Goal: Navigation & Orientation: Find specific page/section

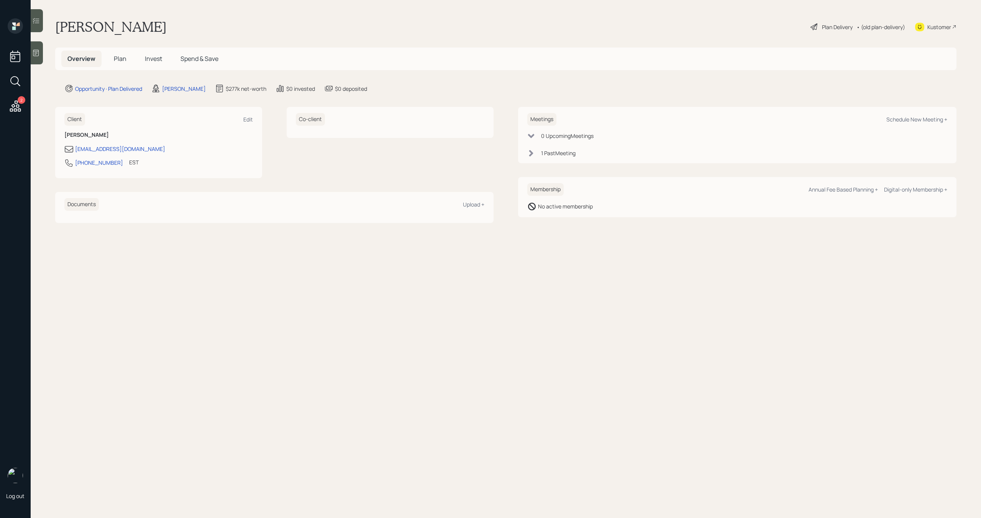
click at [116, 56] on span "Plan" at bounding box center [120, 58] width 13 height 8
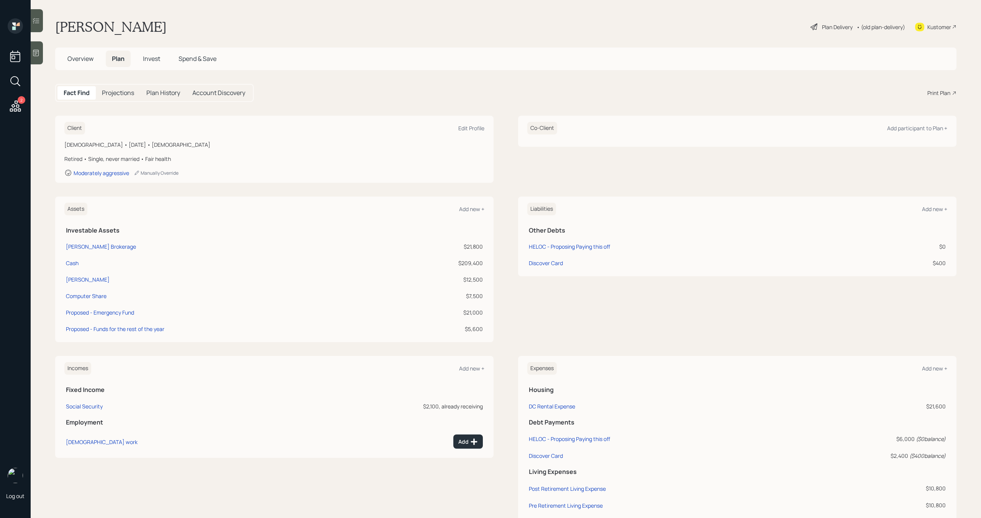
click at [153, 57] on span "Invest" at bounding box center [151, 58] width 17 height 8
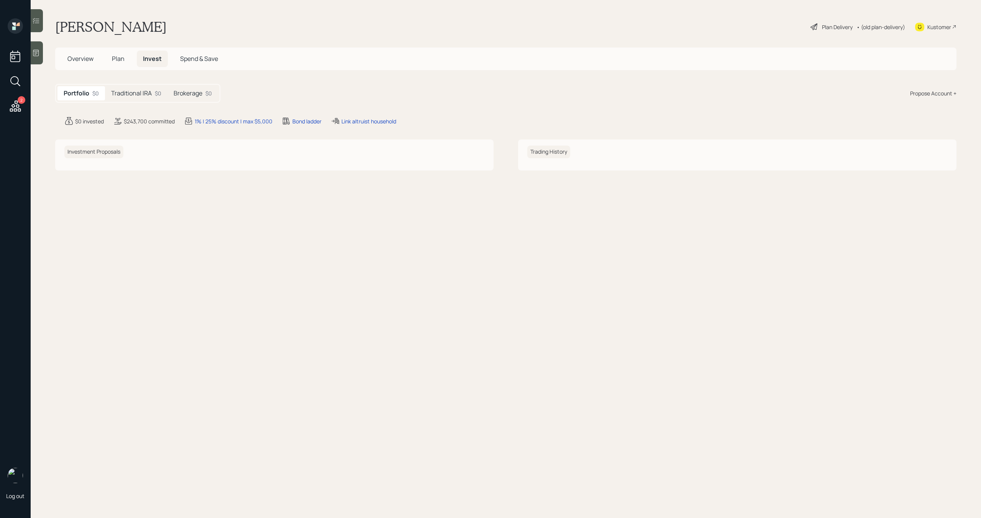
click at [118, 59] on span "Plan" at bounding box center [118, 58] width 13 height 8
